Goal: Transaction & Acquisition: Subscribe to service/newsletter

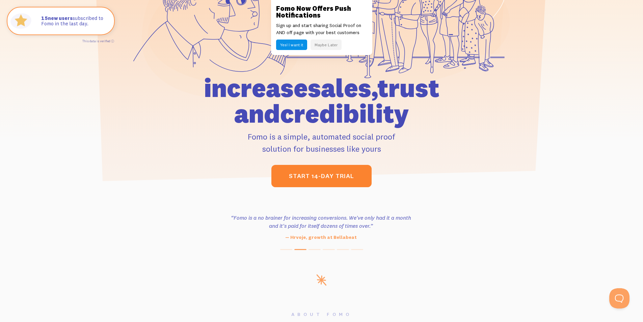
scroll to position [131, 0]
click at [317, 178] on link "start 14-day trial" at bounding box center [322, 176] width 100 height 22
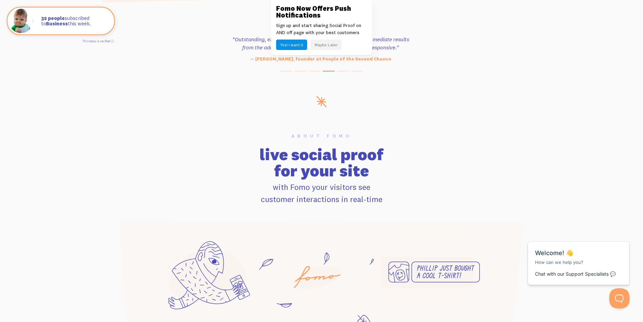
scroll to position [309, 0]
click at [328, 43] on button "Maybe Later" at bounding box center [326, 45] width 31 height 10
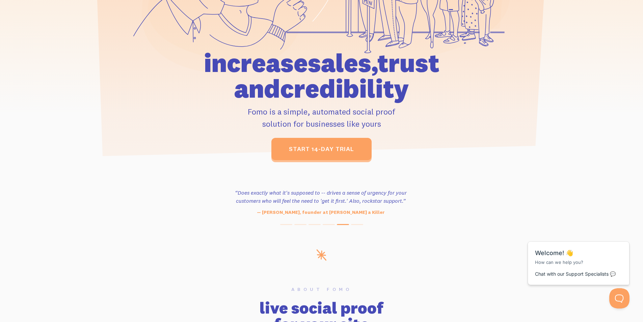
scroll to position [156, 0]
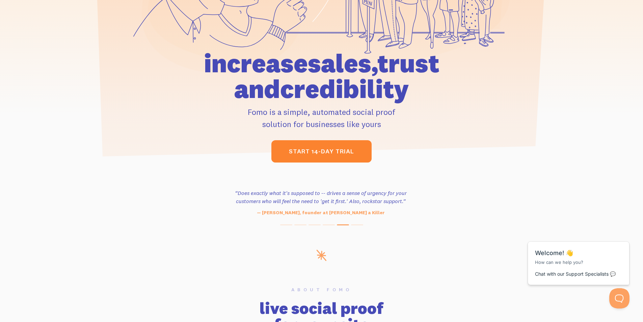
click at [324, 143] on link "start 14-day trial" at bounding box center [322, 151] width 100 height 22
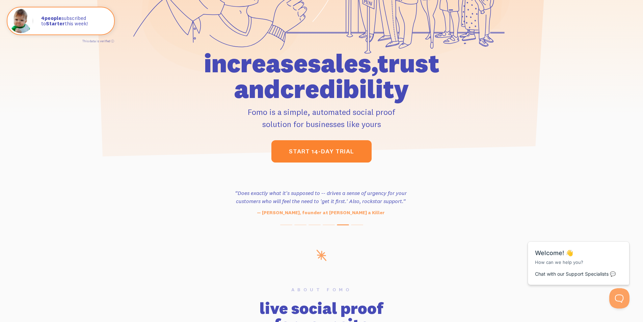
scroll to position [0, 0]
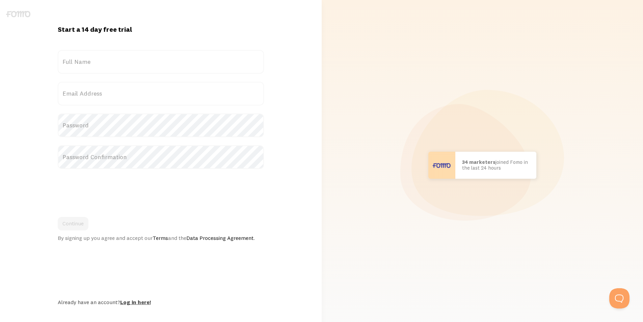
click at [131, 301] on link "Log in here!" at bounding box center [135, 302] width 31 height 7
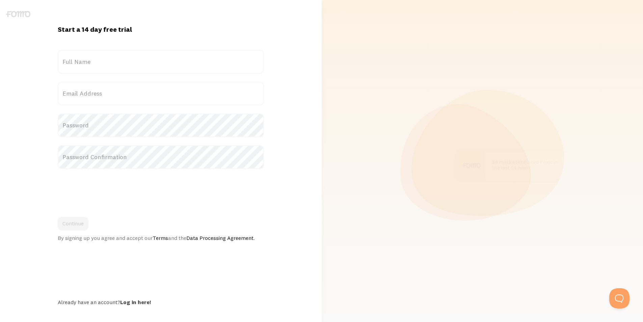
click at [204, 65] on label "Full Name" at bounding box center [161, 62] width 206 height 24
click at [204, 65] on input "Full Name" at bounding box center [161, 62] width 206 height 24
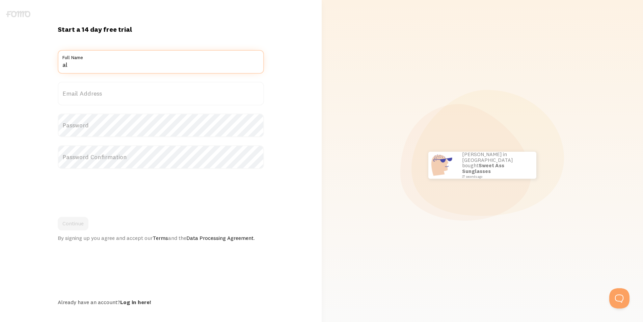
type input "a"
type input "Ali Hammad Rana"
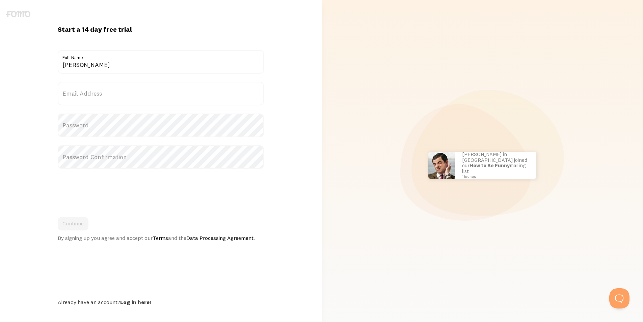
click at [184, 93] on label "Email Address" at bounding box center [161, 94] width 206 height 24
click at [184, 93] on input "Email Address" at bounding box center [161, 94] width 206 height 24
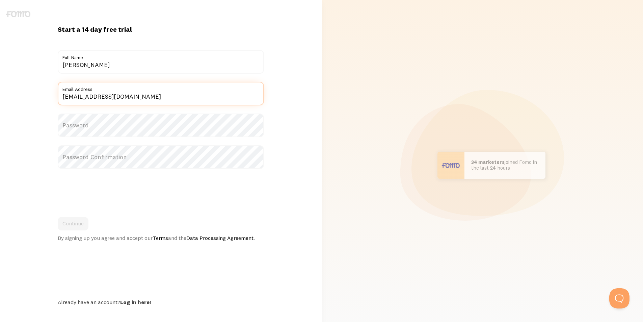
type input "alihammad9979@gmail.com"
click at [154, 129] on label "Password" at bounding box center [161, 125] width 206 height 24
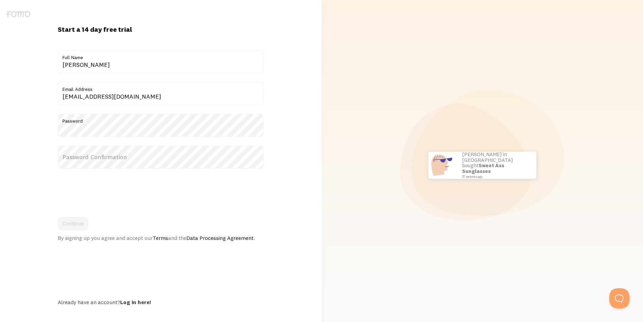
click at [141, 155] on label "Password Confirmation" at bounding box center [161, 157] width 206 height 24
click at [79, 228] on button "Continue" at bounding box center [73, 224] width 31 height 14
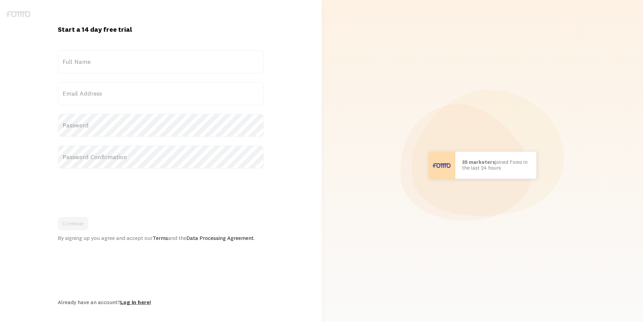
click at [140, 303] on link "Log in here!" at bounding box center [135, 302] width 31 height 7
click at [128, 301] on link "Log in here!" at bounding box center [135, 302] width 31 height 7
